Goal: Task Accomplishment & Management: Use online tool/utility

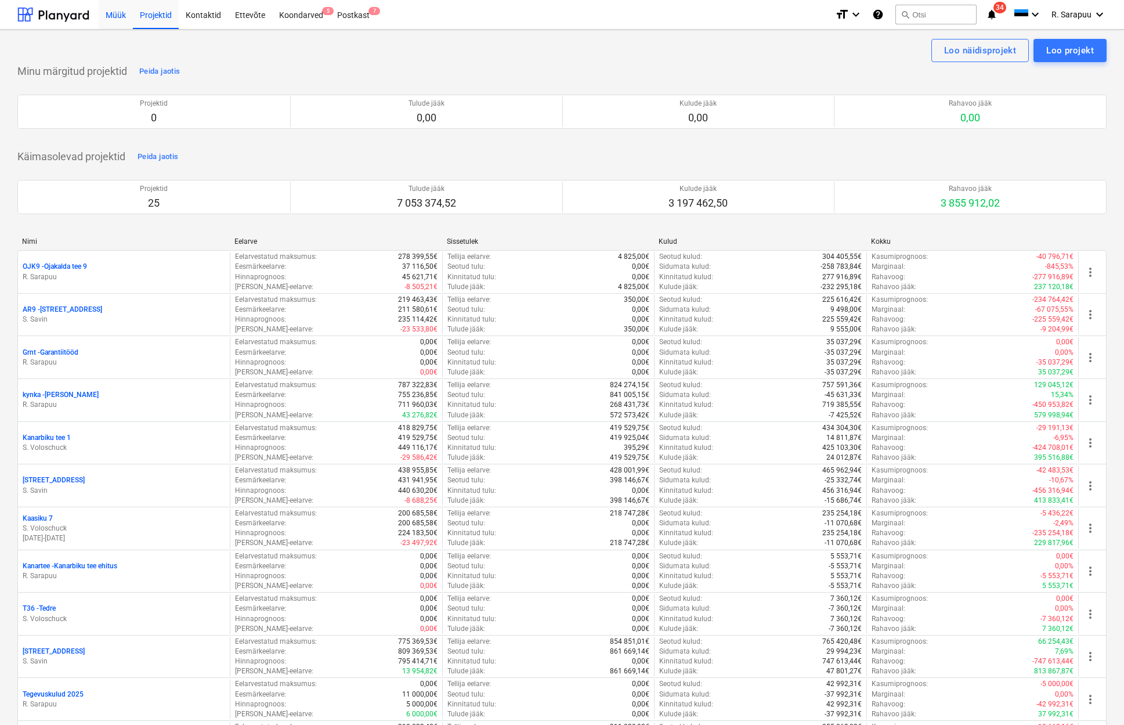
click at [110, 8] on div "Müük" at bounding box center [116, 14] width 34 height 30
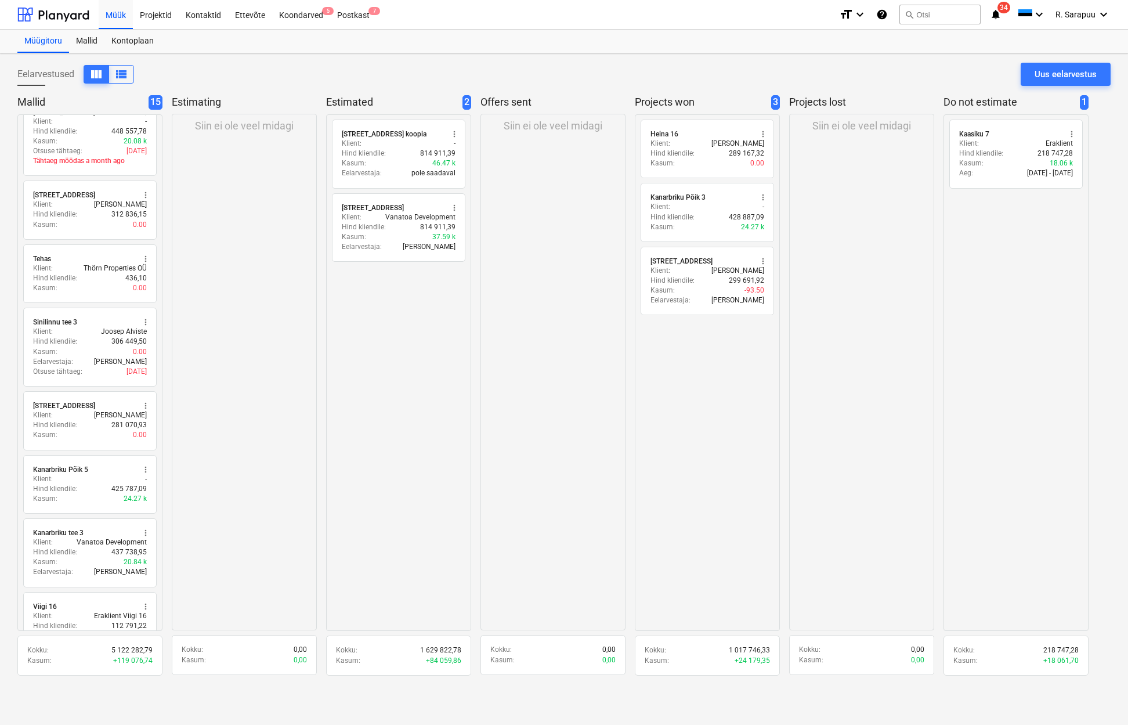
scroll to position [226, 0]
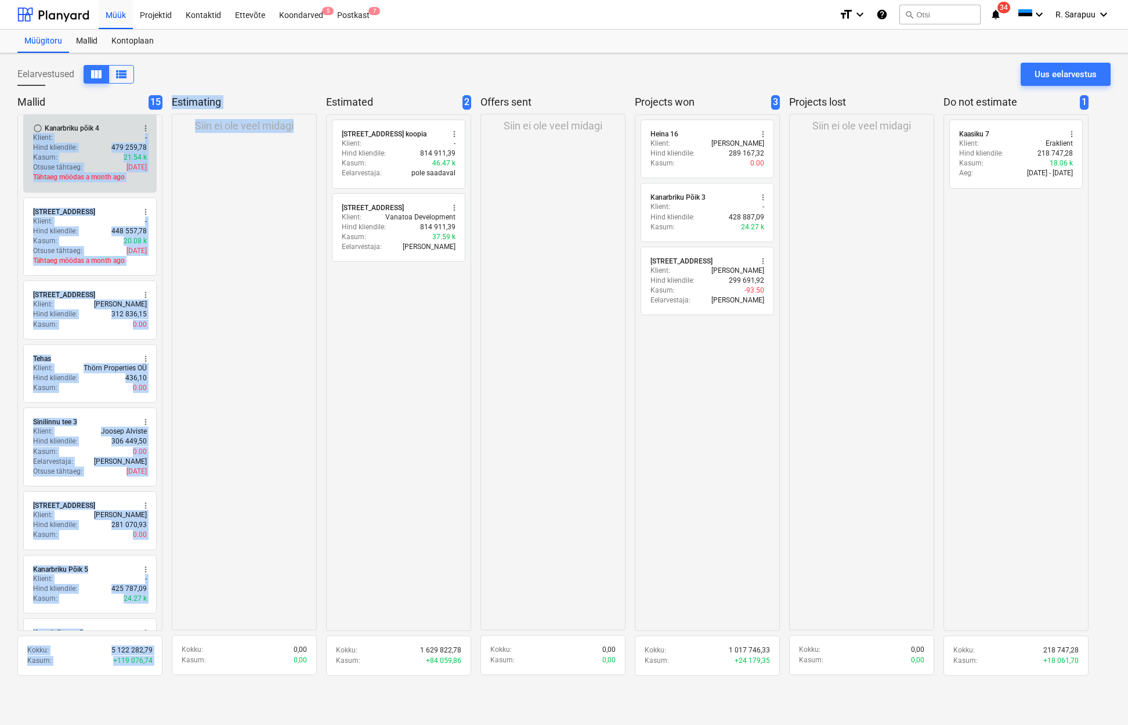
drag, startPoint x: 160, startPoint y: 189, endPoint x: 155, endPoint y: 115, distance: 73.3
click at [156, 115] on div "Mallid 15 radio_button_unchecked Peetri tn 5 more_vert Klient : [PERSON_NAME] H…" at bounding box center [563, 389] width 1093 height 588
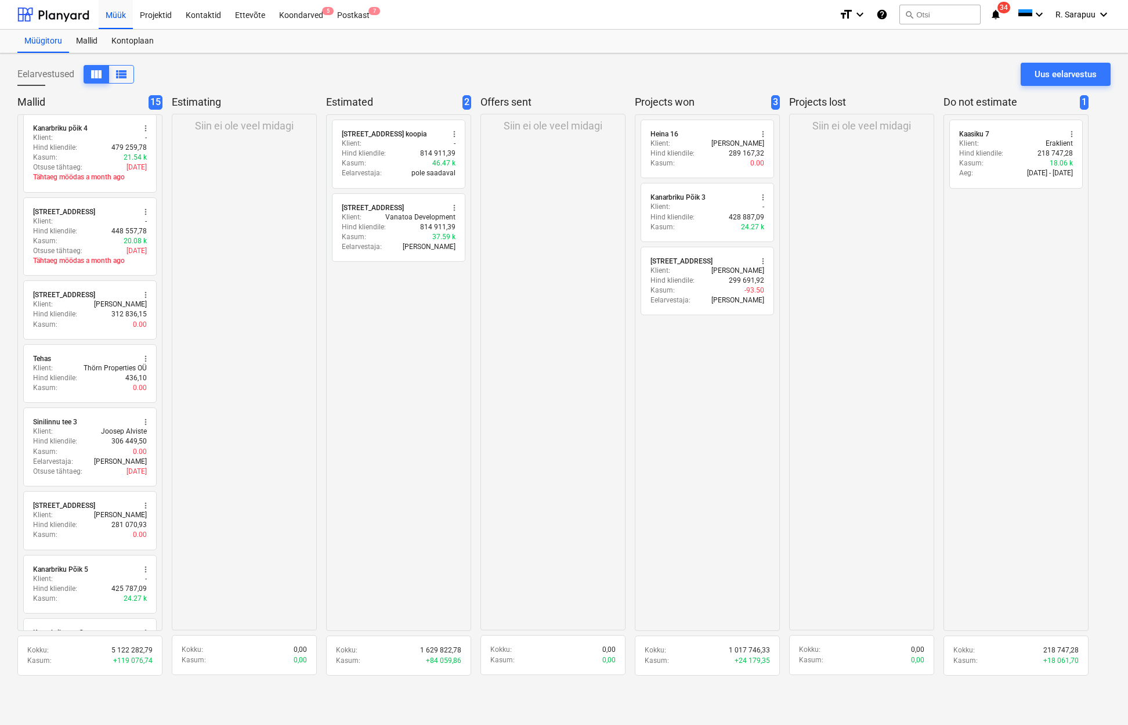
click at [167, 167] on div "Mallid 15 radio_button_unchecked Peetri tn 5 more_vert Klient : [PERSON_NAME] H…" at bounding box center [563, 389] width 1093 height 588
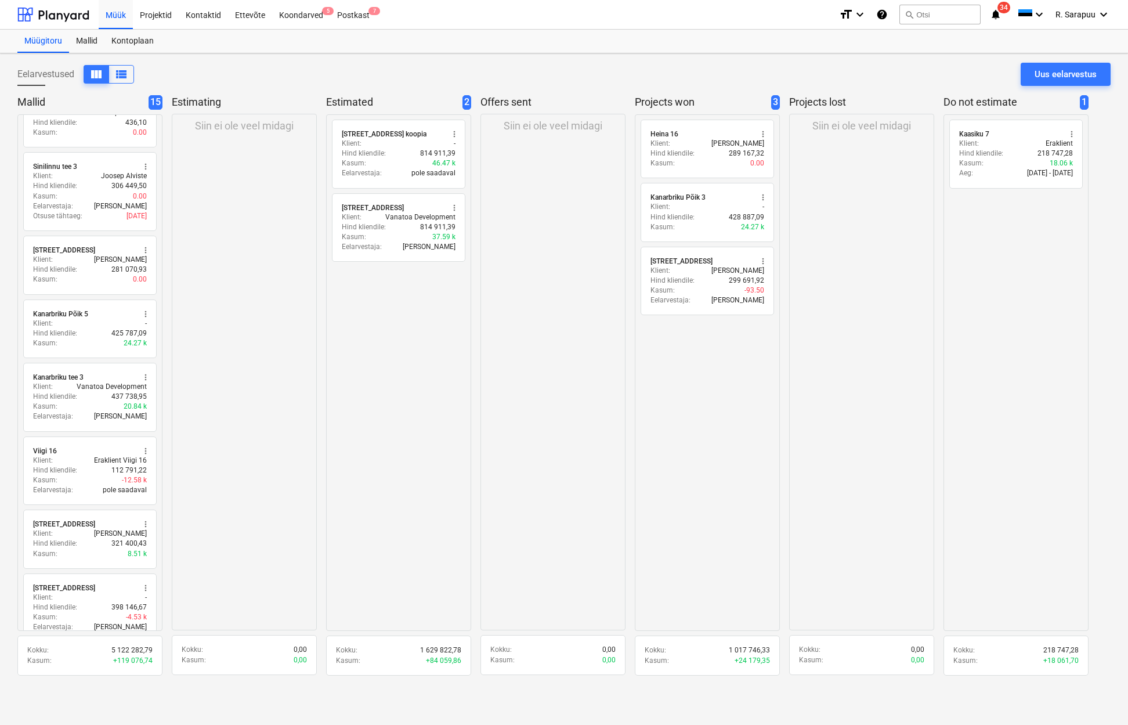
scroll to position [556, 0]
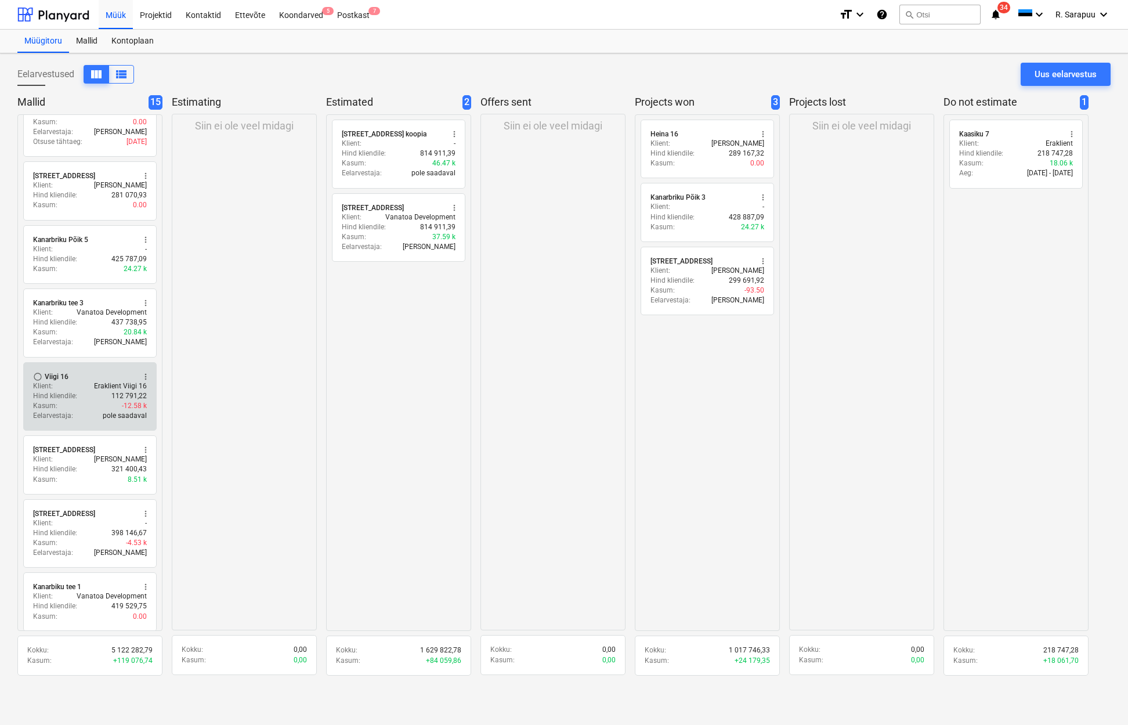
click at [44, 391] on p "Hind kliendile :" at bounding box center [55, 396] width 44 height 10
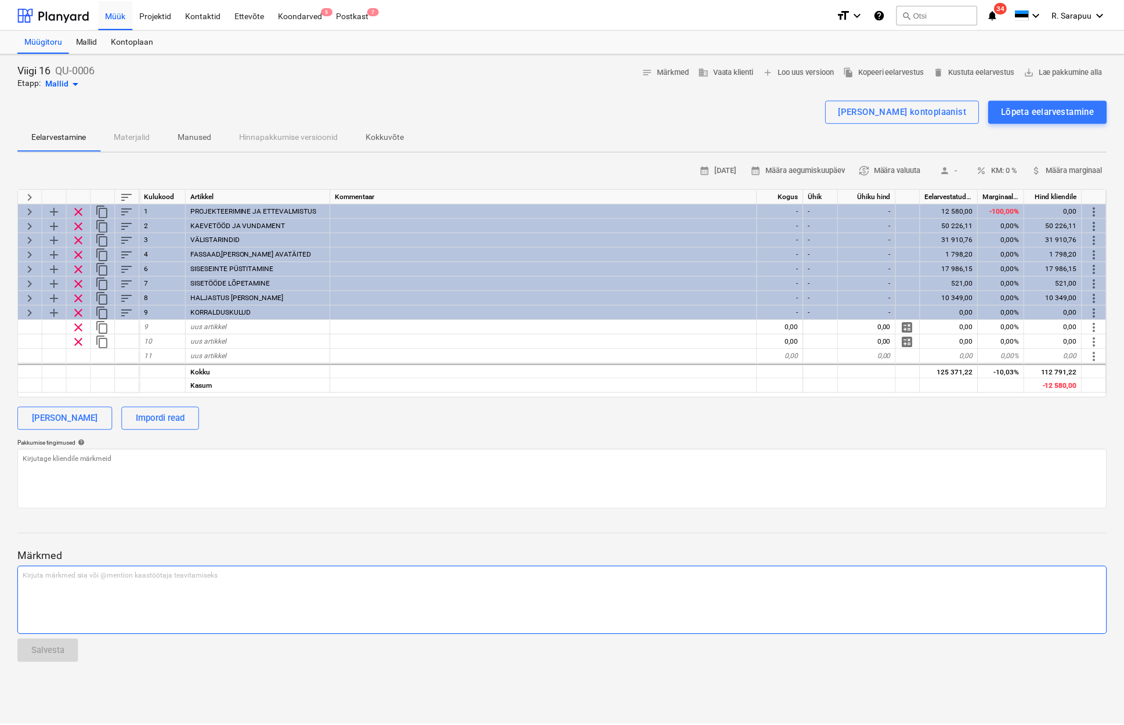
scroll to position [0, 1]
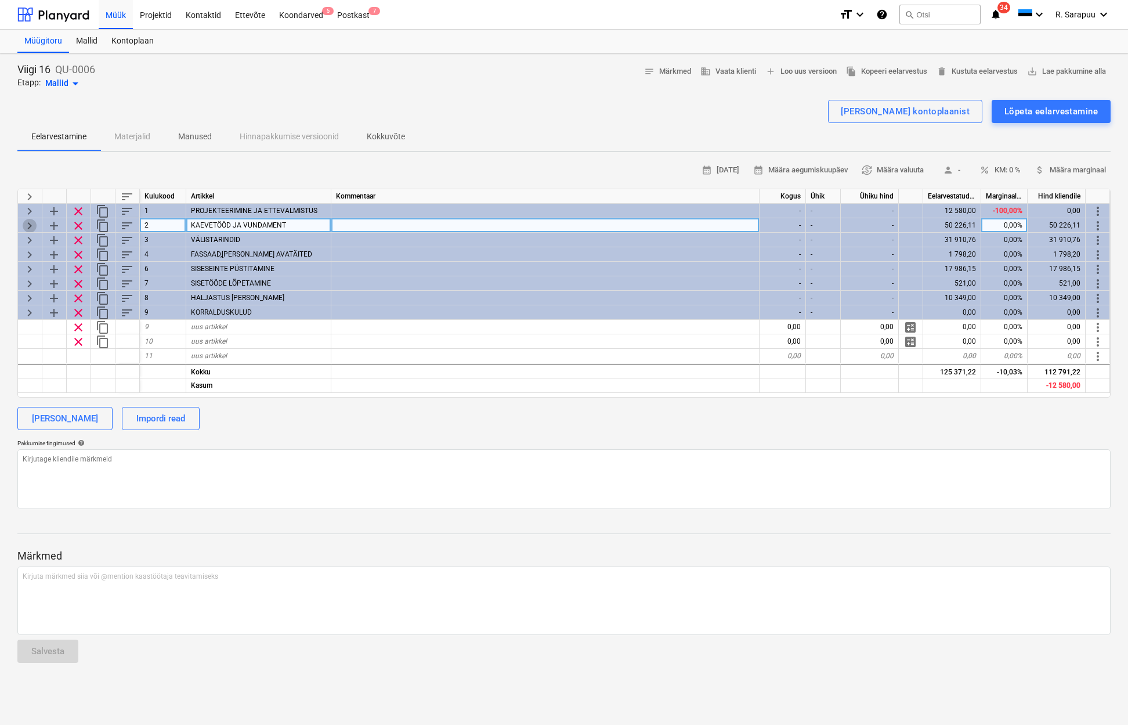
click at [26, 222] on span "keyboard_arrow_right" at bounding box center [30, 226] width 14 height 14
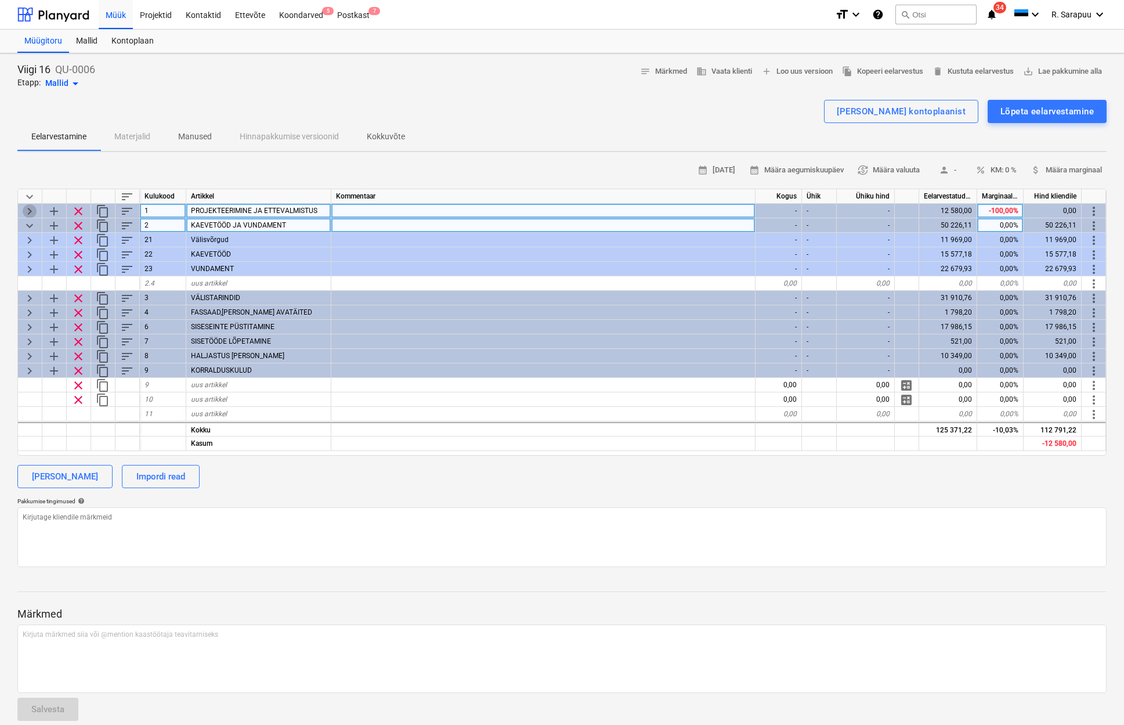
click at [32, 209] on span "keyboard_arrow_right" at bounding box center [30, 211] width 14 height 14
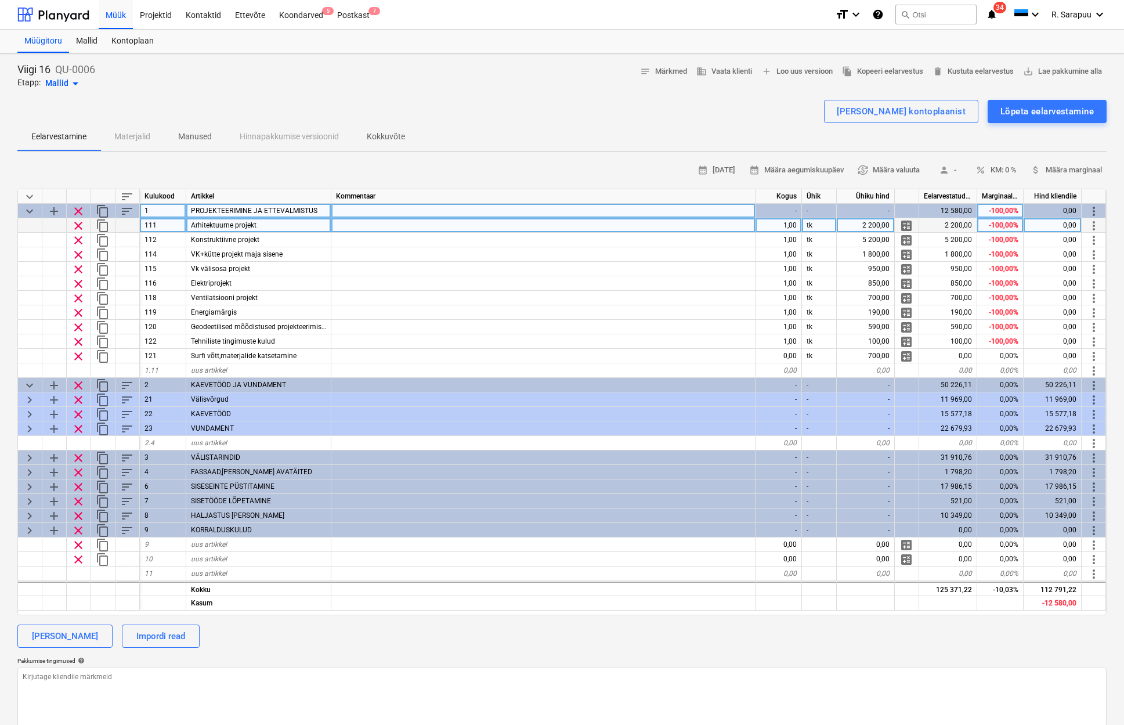
click at [31, 209] on span "keyboard_arrow_down" at bounding box center [30, 211] width 14 height 14
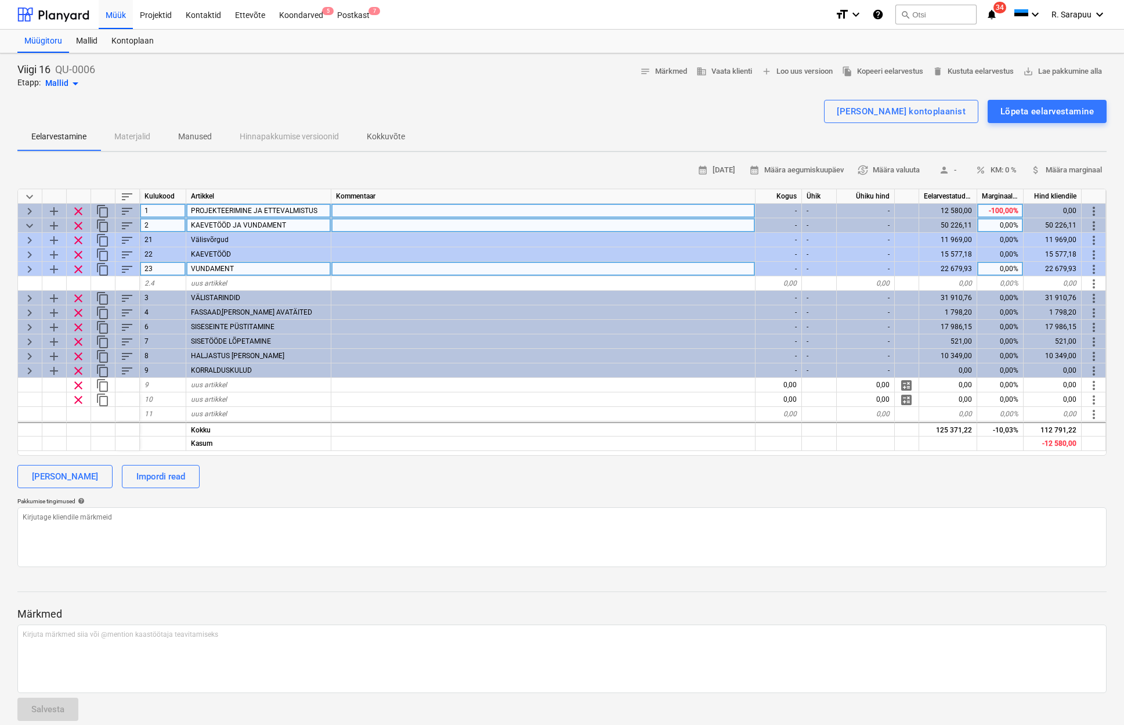
click at [34, 263] on span "keyboard_arrow_right" at bounding box center [30, 269] width 14 height 14
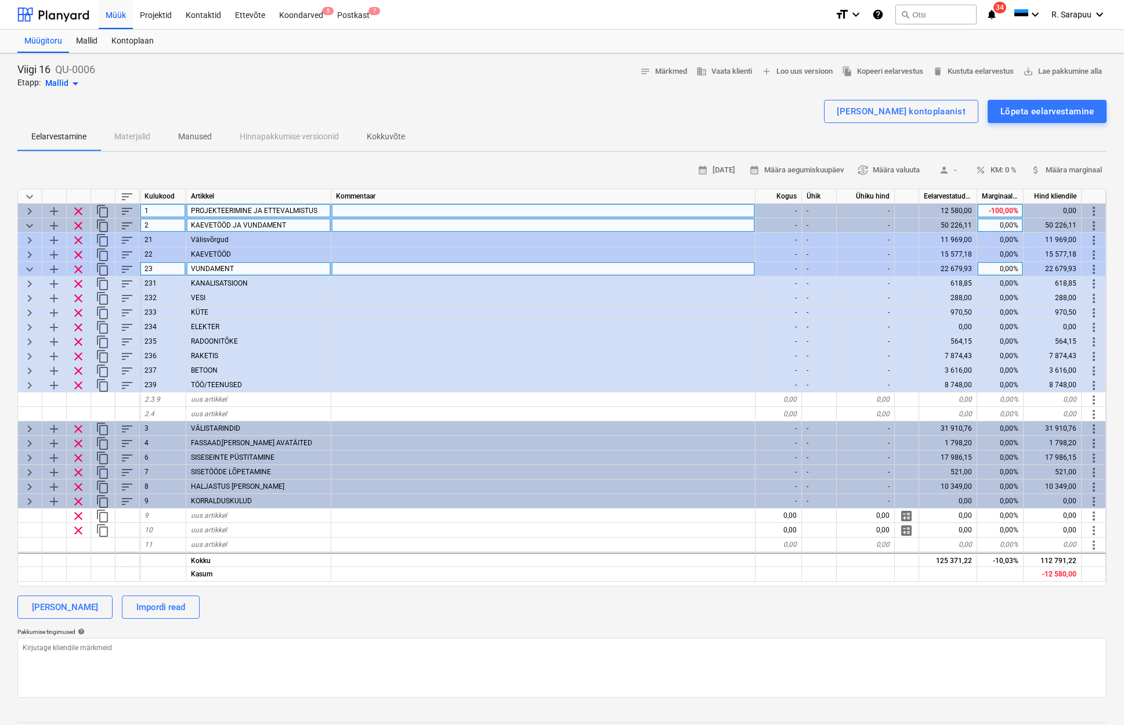
click at [31, 263] on span "keyboard_arrow_down" at bounding box center [30, 269] width 14 height 14
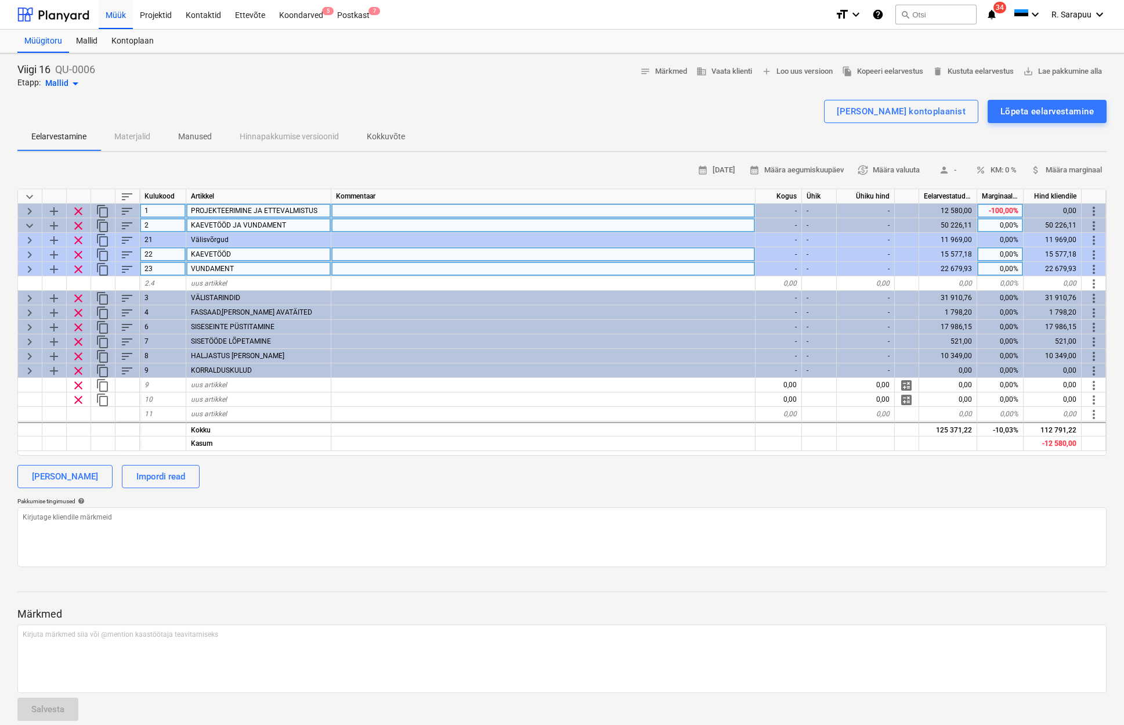
click at [30, 252] on span "keyboard_arrow_right" at bounding box center [30, 255] width 14 height 14
type textarea "x"
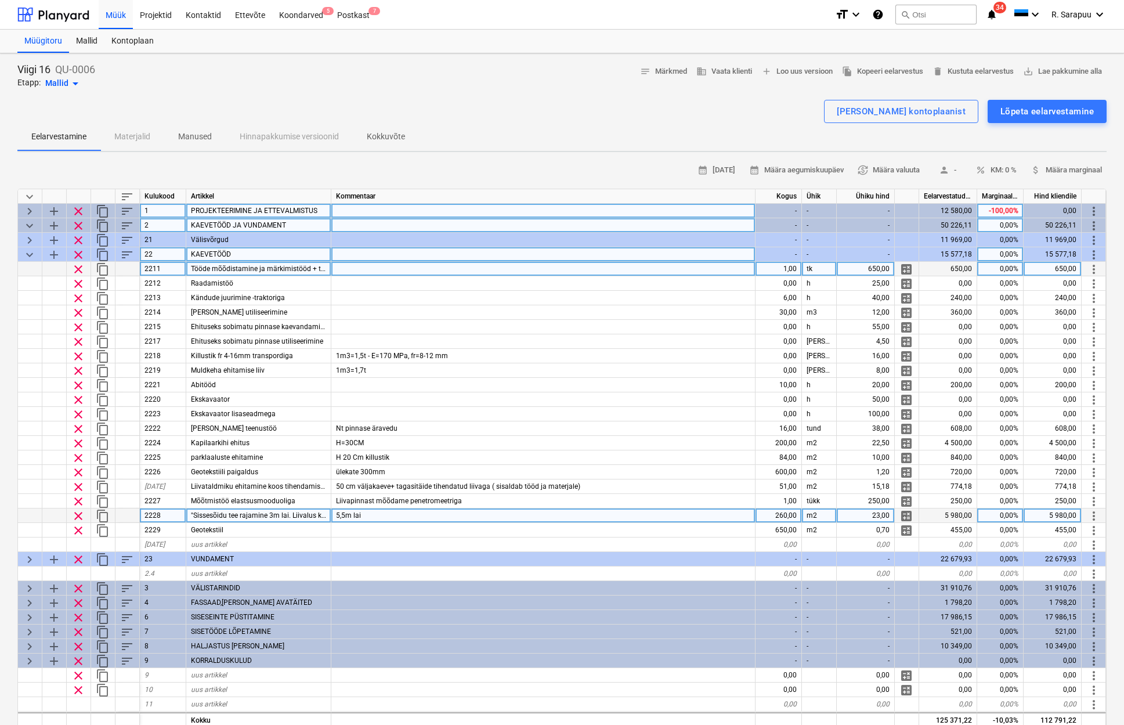
click at [371, 517] on div "5,5m lai" at bounding box center [543, 515] width 424 height 15
click at [372, 516] on input "5,5m lai" at bounding box center [543, 515] width 424 height 14
click at [855, 513] on div "23,00" at bounding box center [866, 515] width 58 height 15
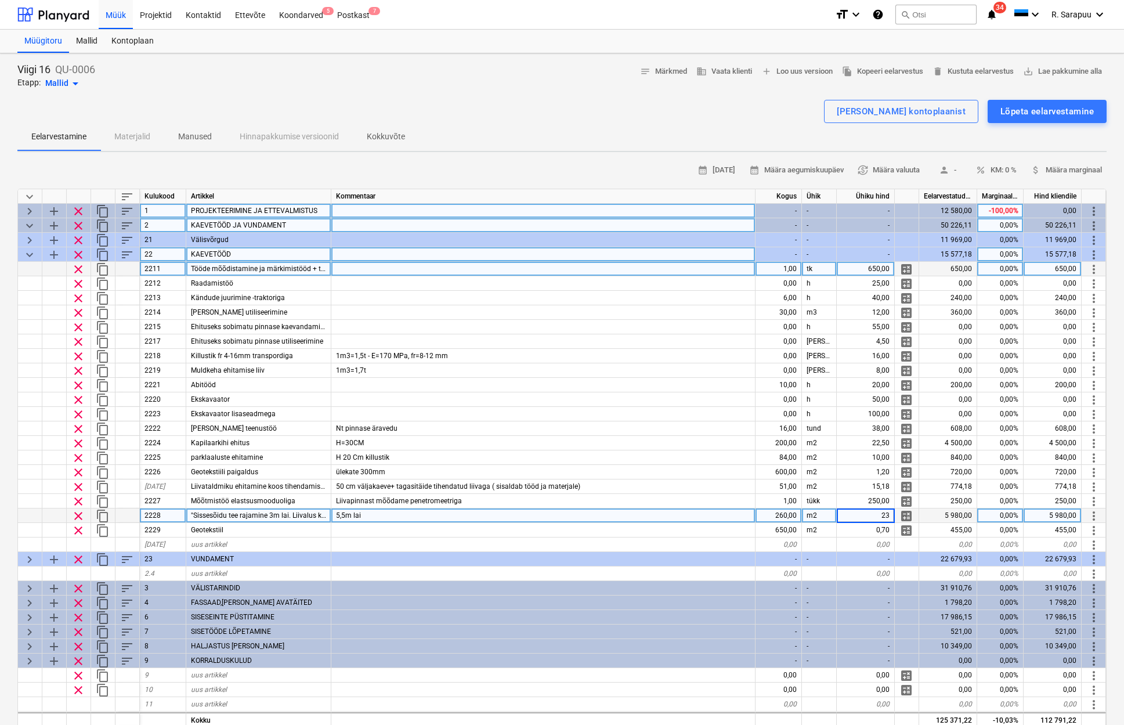
click at [642, 517] on div "5,5m lai" at bounding box center [543, 515] width 424 height 15
click at [418, 515] on input "5,5m lai" at bounding box center [543, 515] width 424 height 14
click at [272, 512] on span ""Sissesõidu tee rajamine 3m lai. Liivalus kuni 20 cm ; 16x32 killustik 20cm;Fre…" at bounding box center [341, 515] width 300 height 8
click at [284, 515] on input ""Sissesõidu tee rajamine 3m lai. Liivalus kuni 20 cm ;16x32 killustik 20cm;Free…" at bounding box center [258, 515] width 144 height 14
click at [883, 516] on div "23,00" at bounding box center [866, 515] width 58 height 15
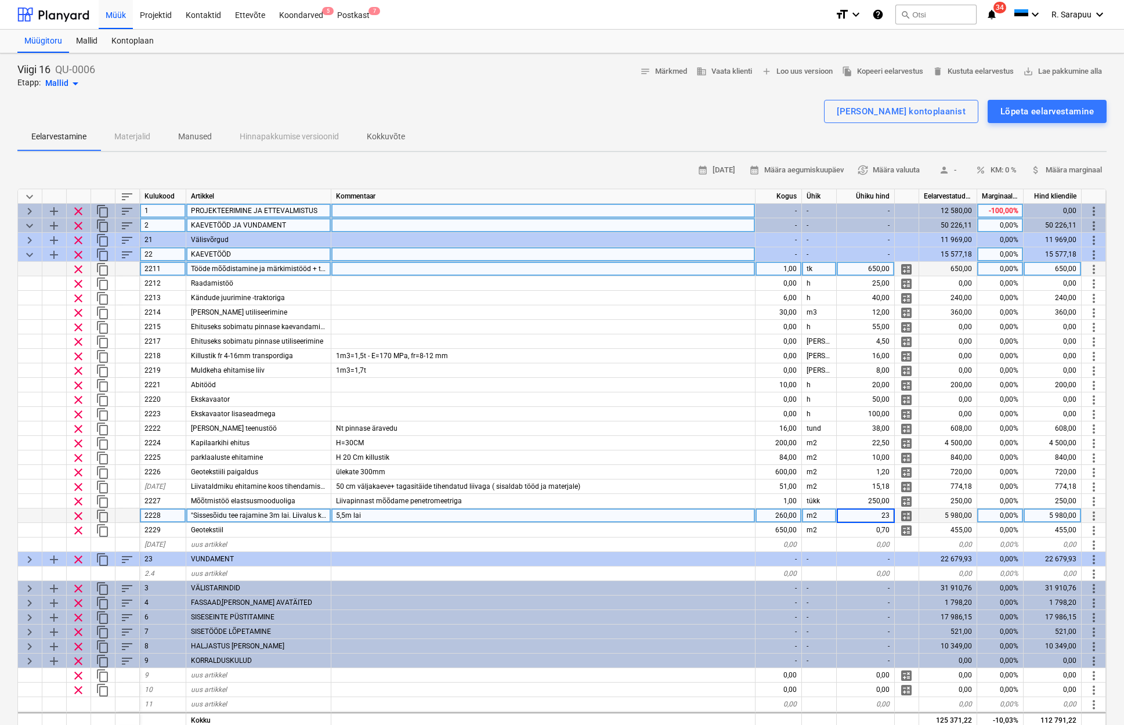
type input "2"
type input "45"
type textarea "x"
type input "40"
click at [34, 196] on span "keyboard_arrow_down" at bounding box center [30, 197] width 14 height 14
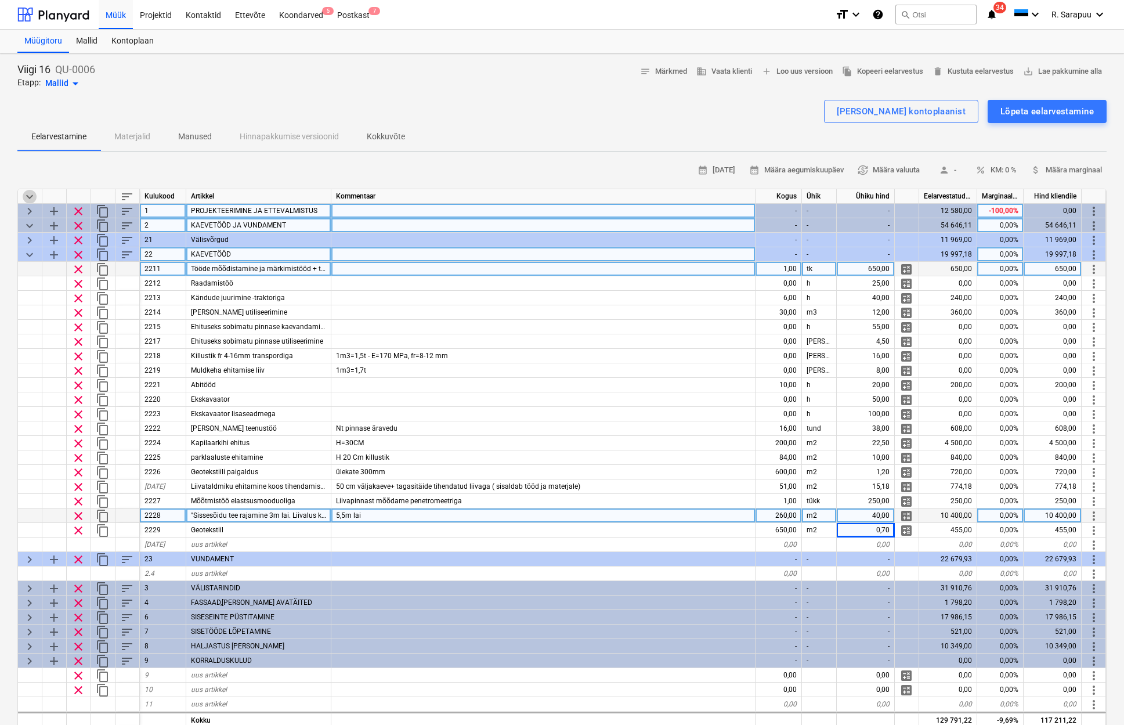
type textarea "x"
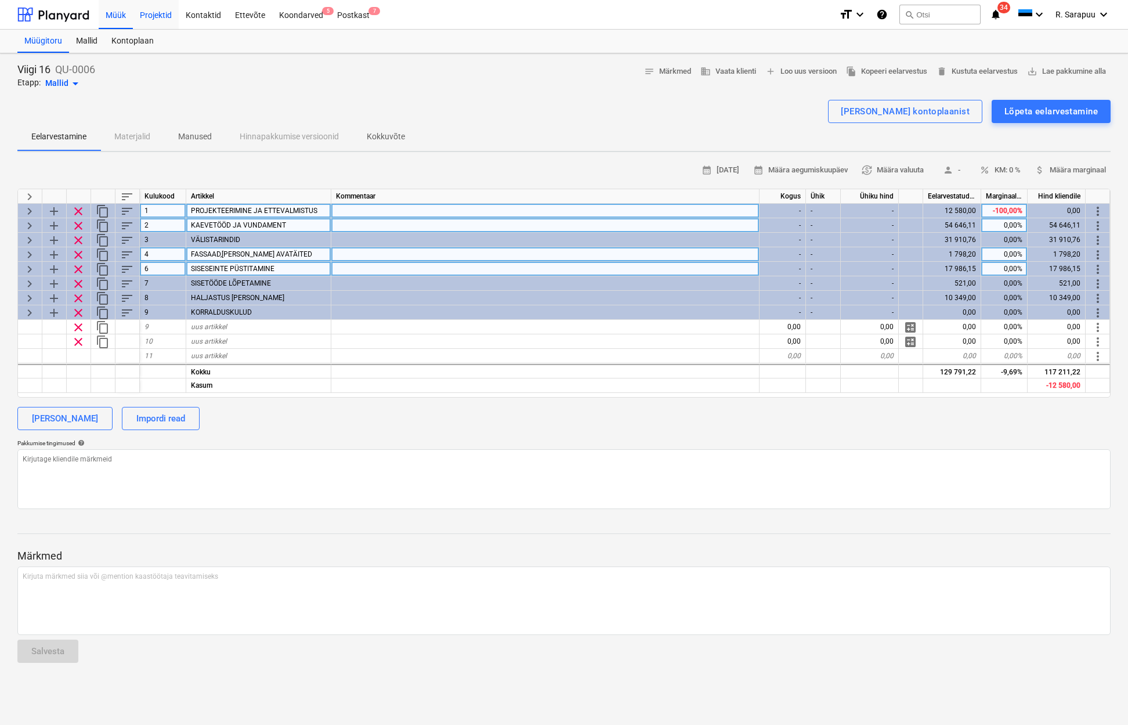
click at [157, 19] on div "Projektid" at bounding box center [156, 14] width 46 height 30
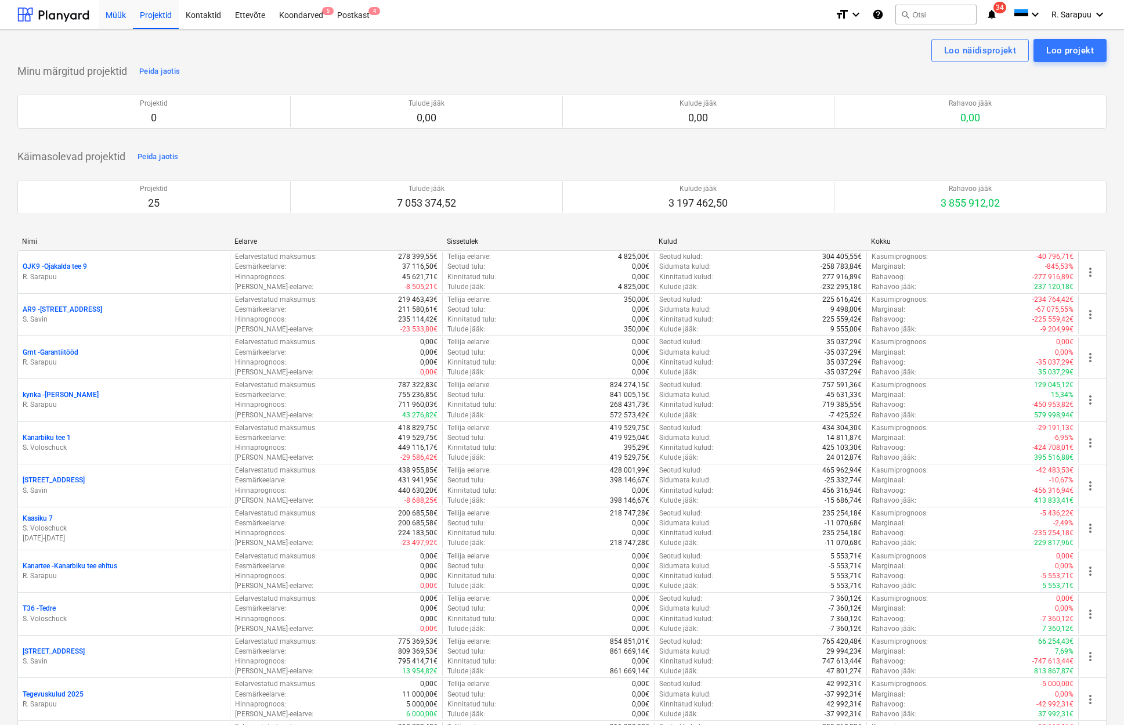
scroll to position [0, 1]
click at [175, 17] on div "Projektid" at bounding box center [156, 14] width 46 height 30
click at [212, 16] on div "Kontaktid" at bounding box center [203, 14] width 49 height 30
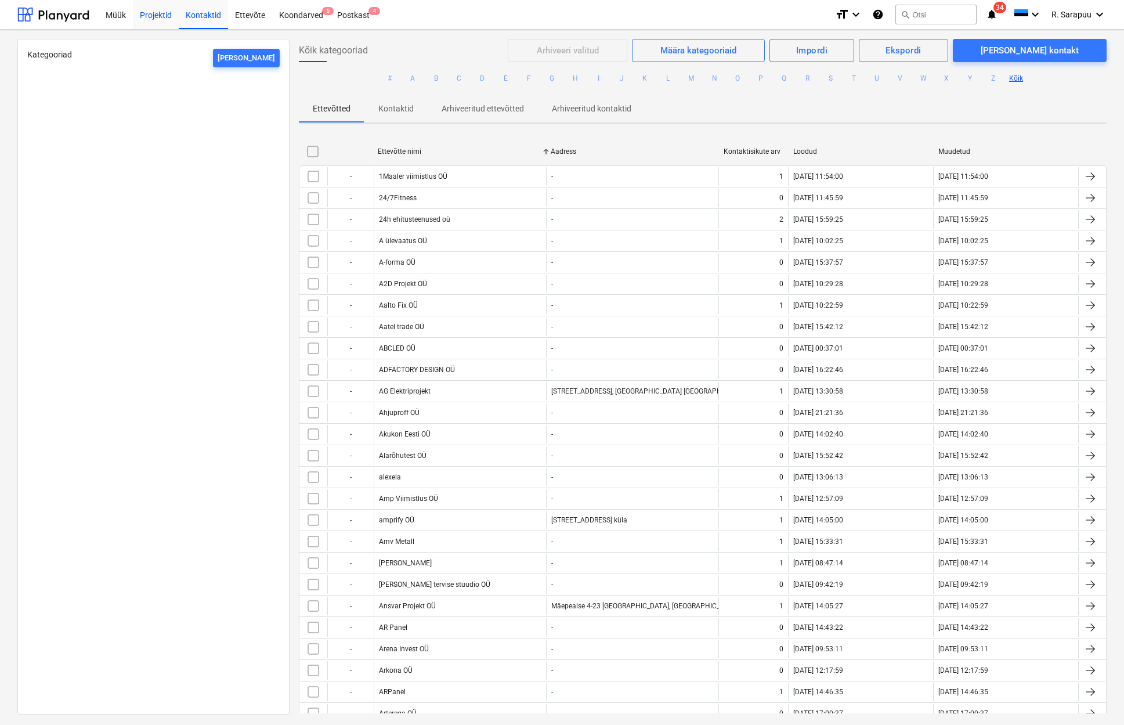
click at [172, 17] on div "Projektid" at bounding box center [156, 14] width 46 height 30
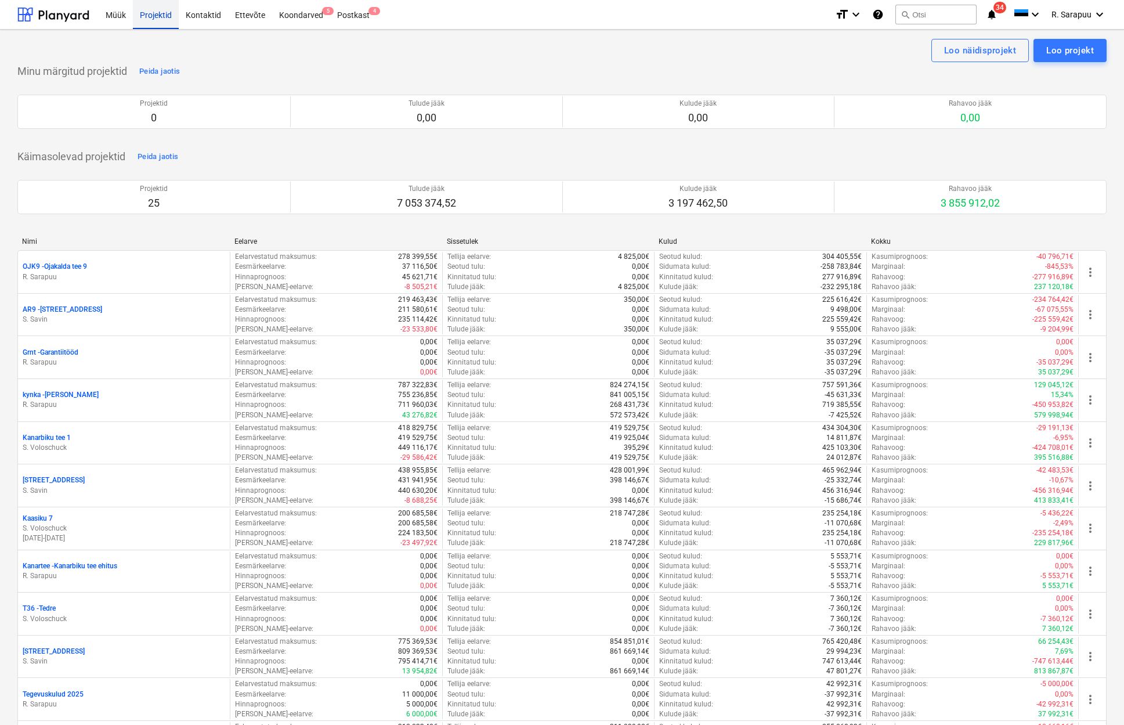
click at [167, 17] on div "Projektid" at bounding box center [156, 14] width 46 height 30
